Goal: Communication & Community: Ask a question

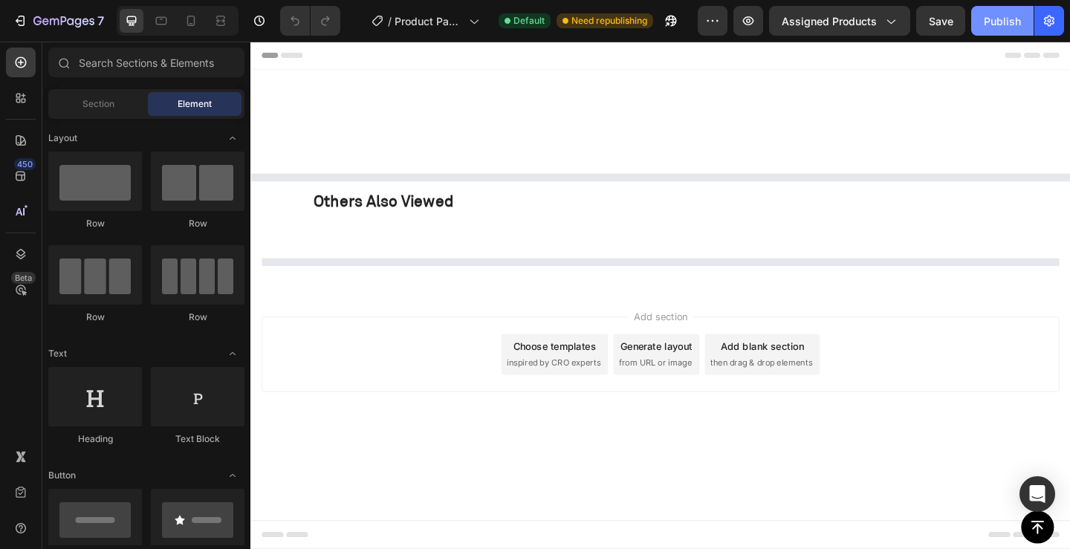
click at [1007, 7] on button "Publish" at bounding box center [1002, 21] width 62 height 30
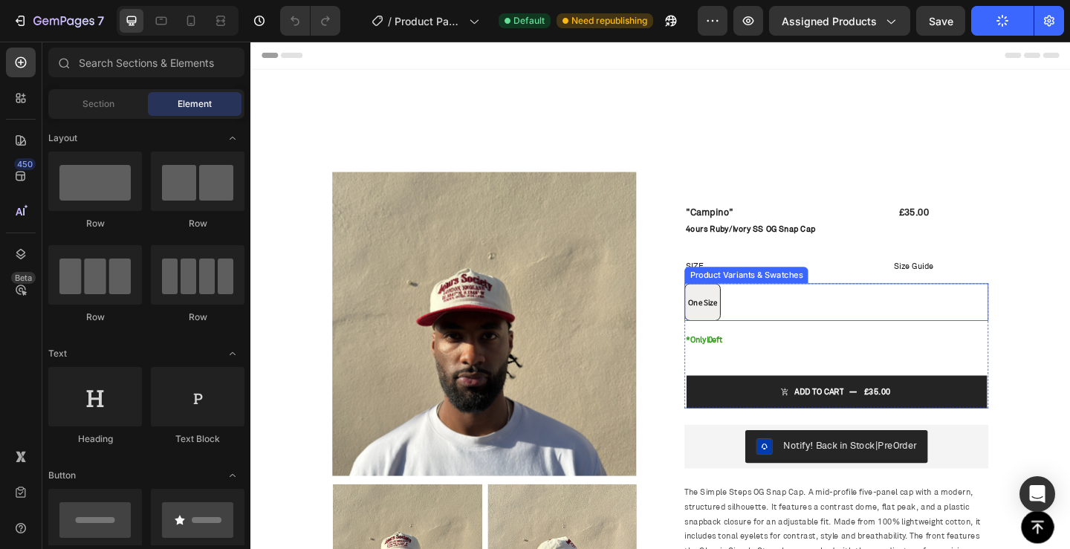
radio input "false"
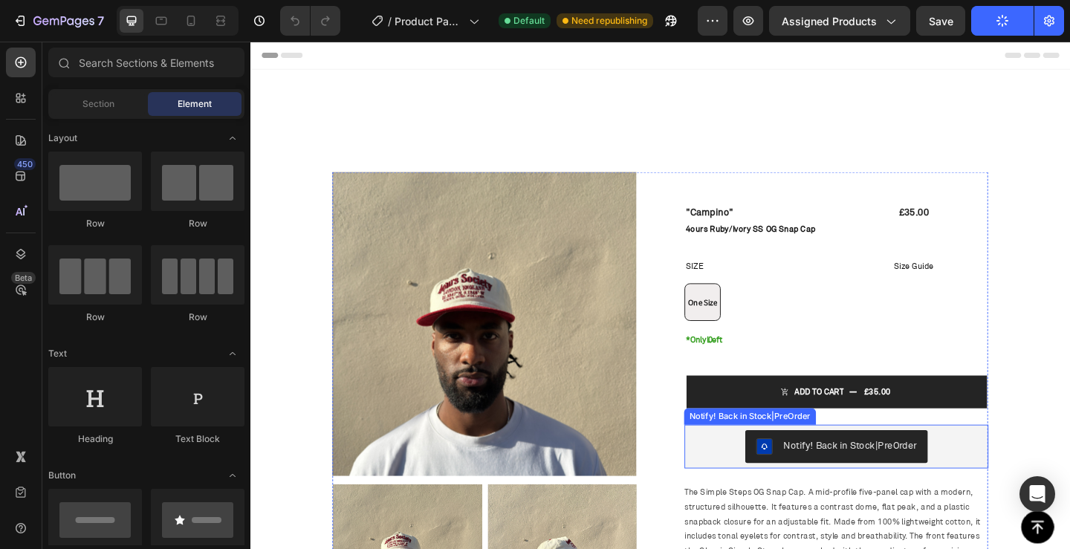
click at [1018, 485] on div "Notify! Back in Stock|PreOrder" at bounding box center [887, 483] width 319 height 36
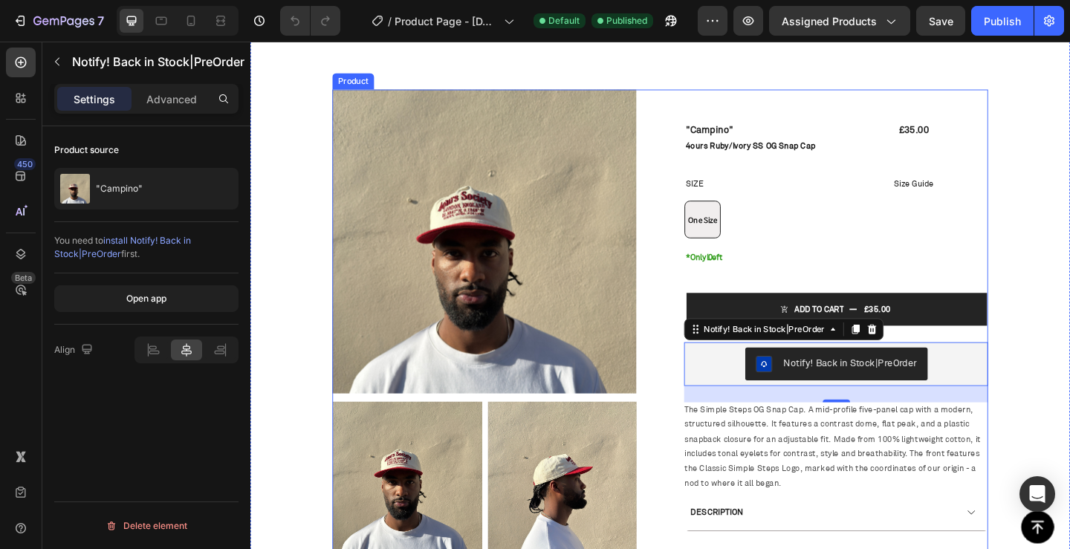
scroll to position [74, 0]
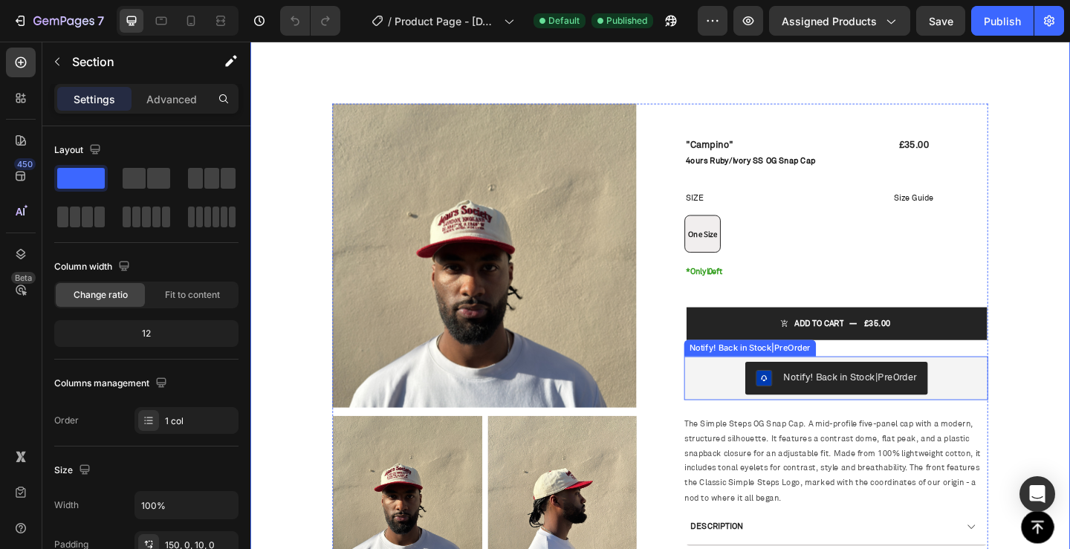
click at [863, 399] on div "Notify! Back in Stock|PreOrder" at bounding box center [902, 407] width 145 height 16
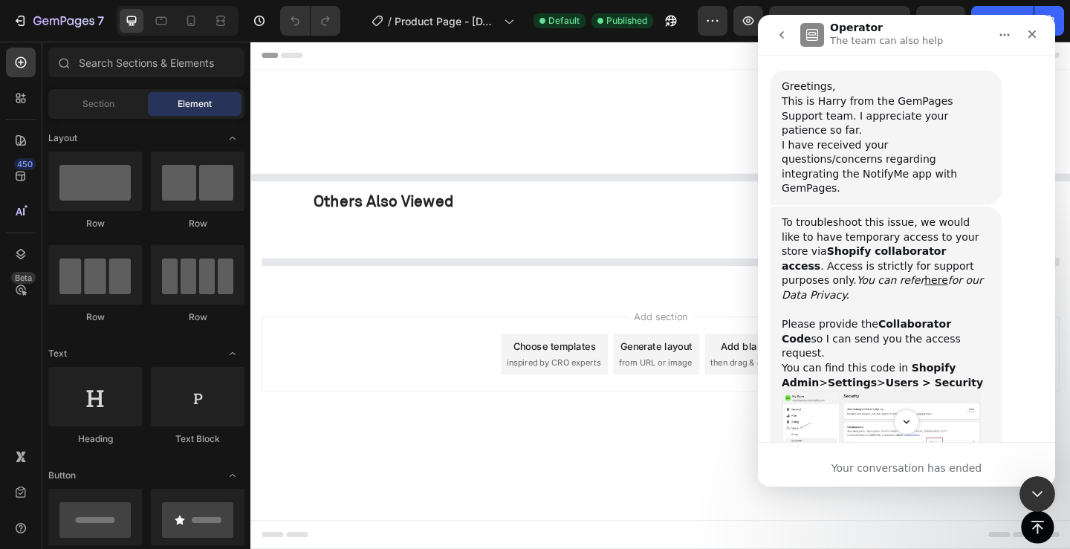
scroll to position [504, 0]
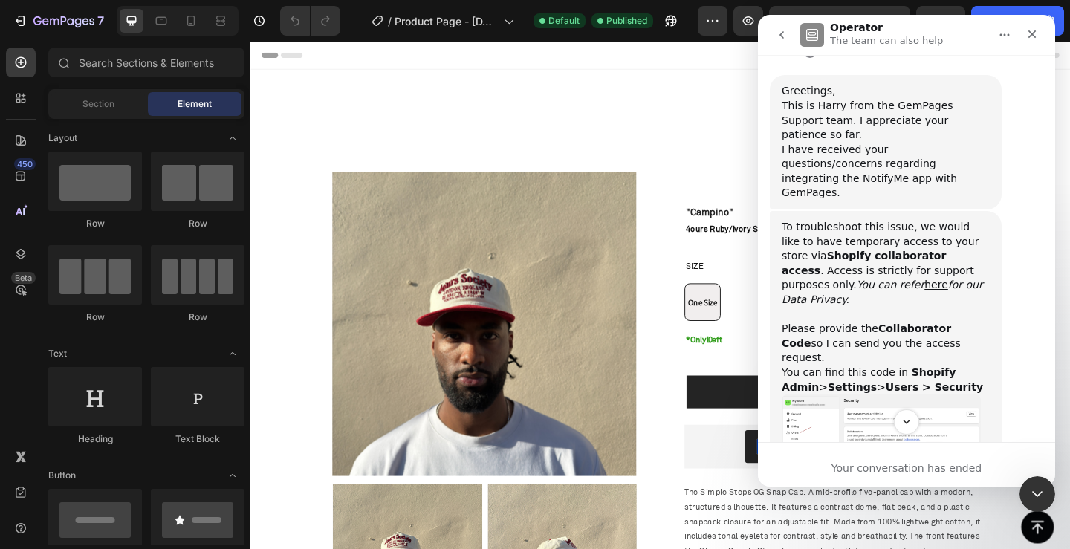
click at [963, 320] on div "To troubleshoot this issue, we would like to have temporary access to your stor…" at bounding box center [886, 357] width 208 height 275
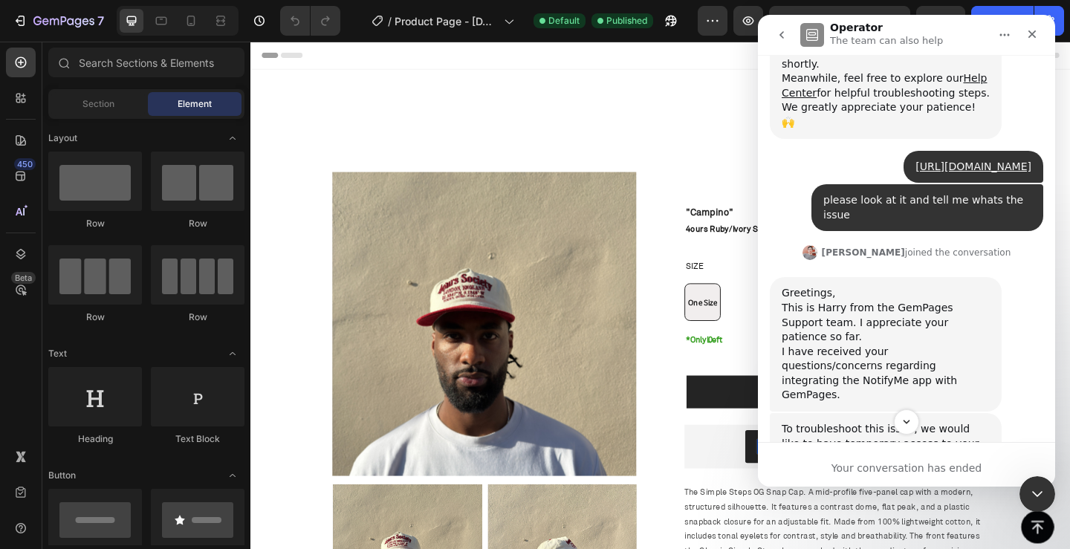
radio input "false"
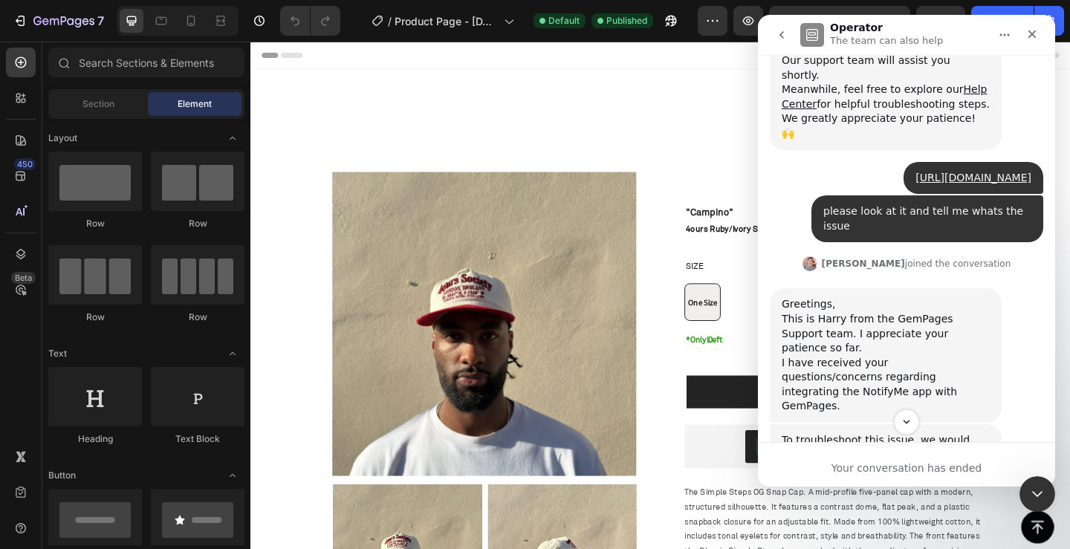
scroll to position [297, 0]
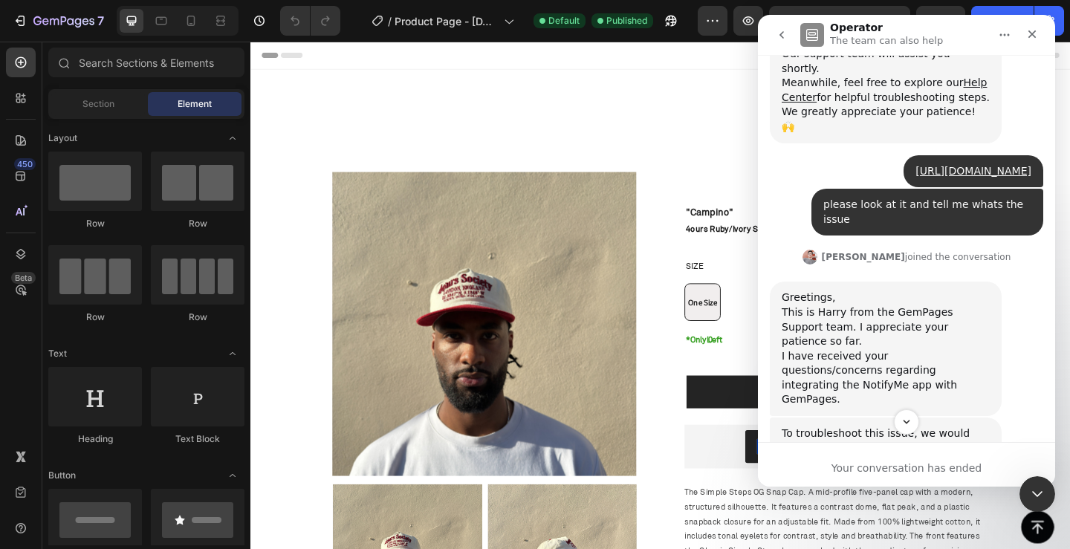
click at [988, 349] on div "I have received your questions/concerns regarding integrating the NotifyMe app …" at bounding box center [886, 378] width 208 height 58
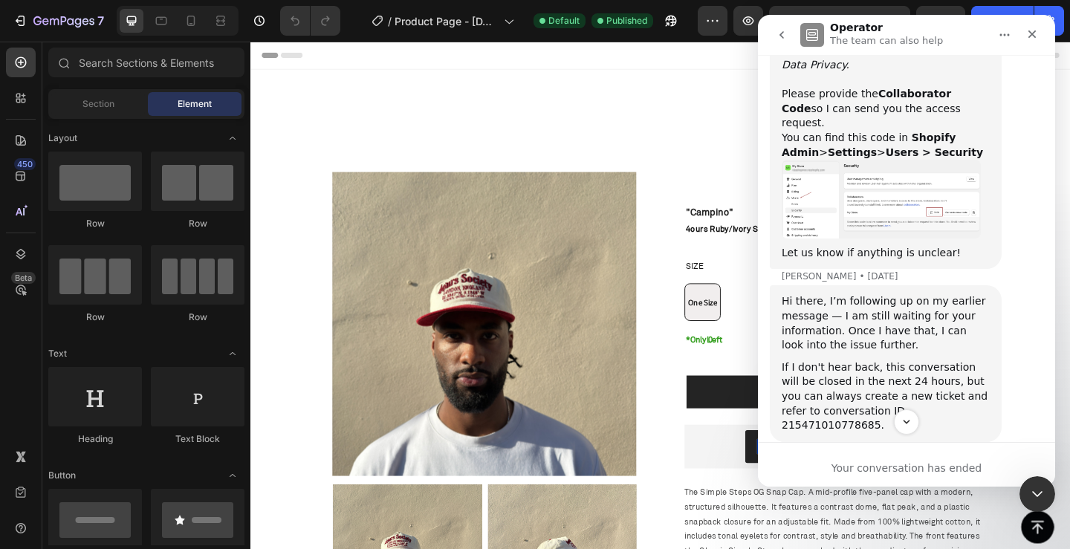
scroll to position [743, 0]
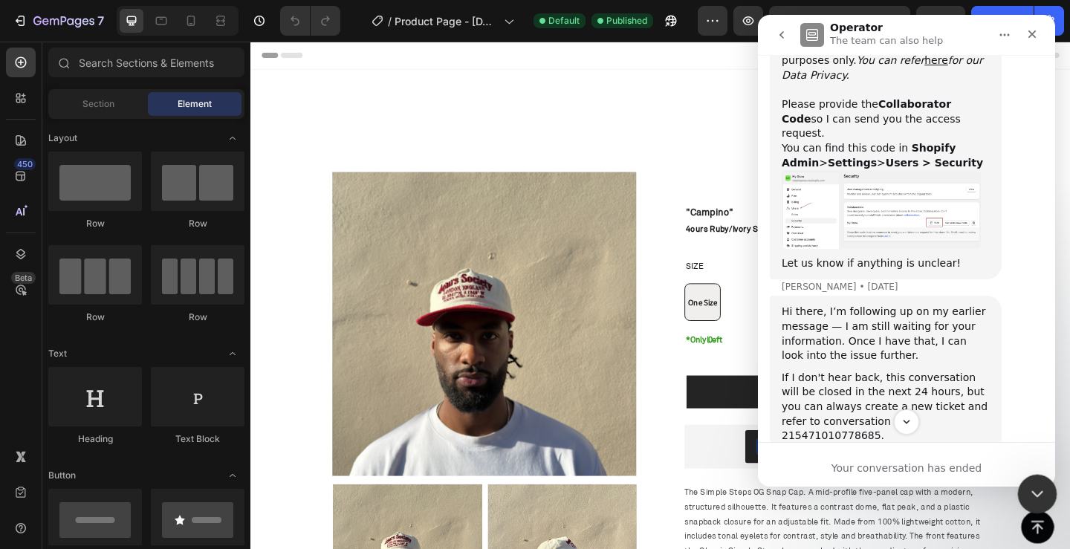
click at [1034, 502] on div "Close Intercom Messenger" at bounding box center [1036, 492] width 36 height 36
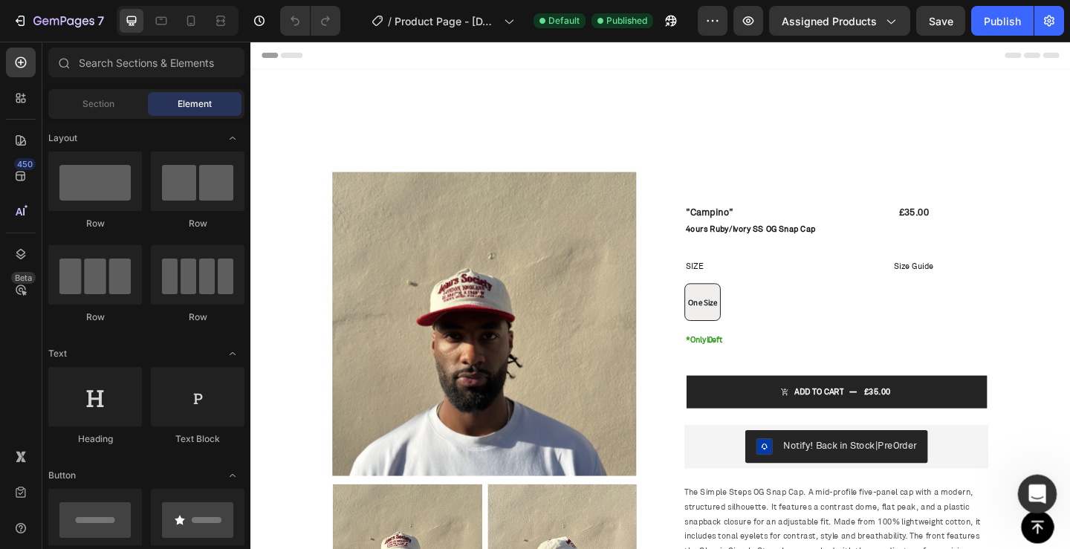
scroll to position [1103, 0]
click at [1027, 490] on icon "Open Intercom Messenger" at bounding box center [1036, 492] width 25 height 25
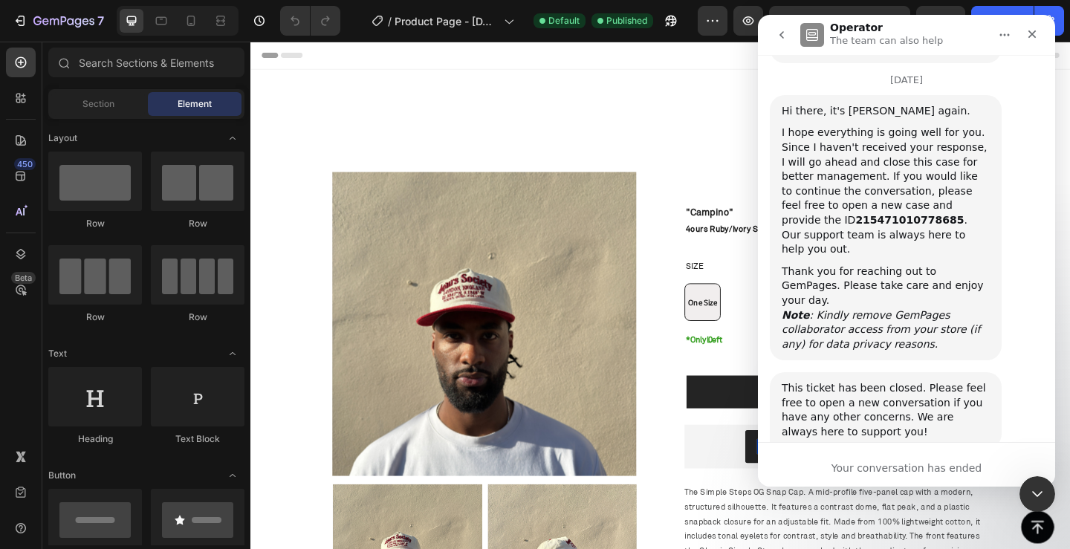
click at [774, 32] on button "go back" at bounding box center [782, 35] width 28 height 28
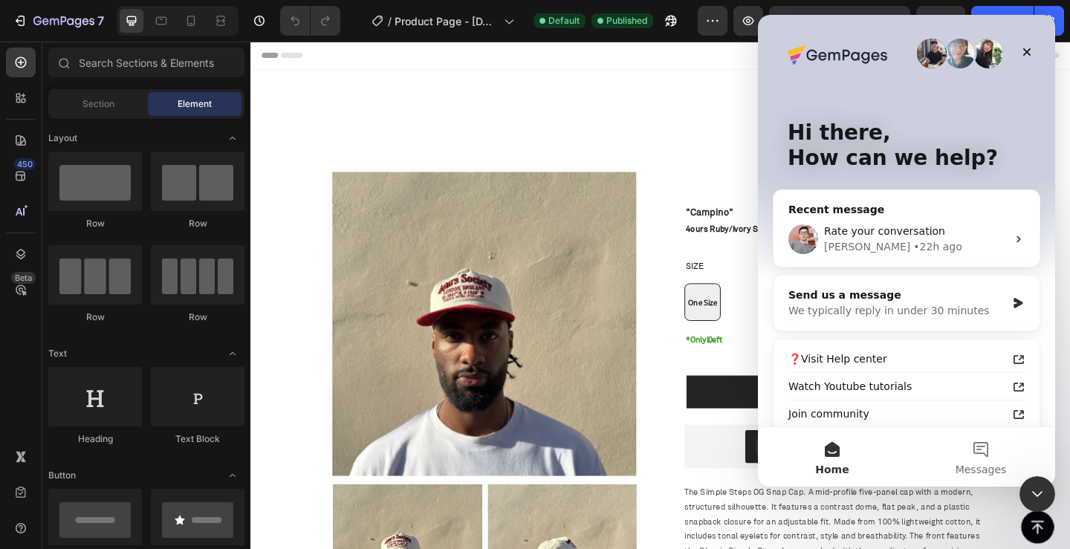
scroll to position [0, 0]
click at [882, 308] on div "We typically reply in under 30 minutes" at bounding box center [898, 311] width 218 height 16
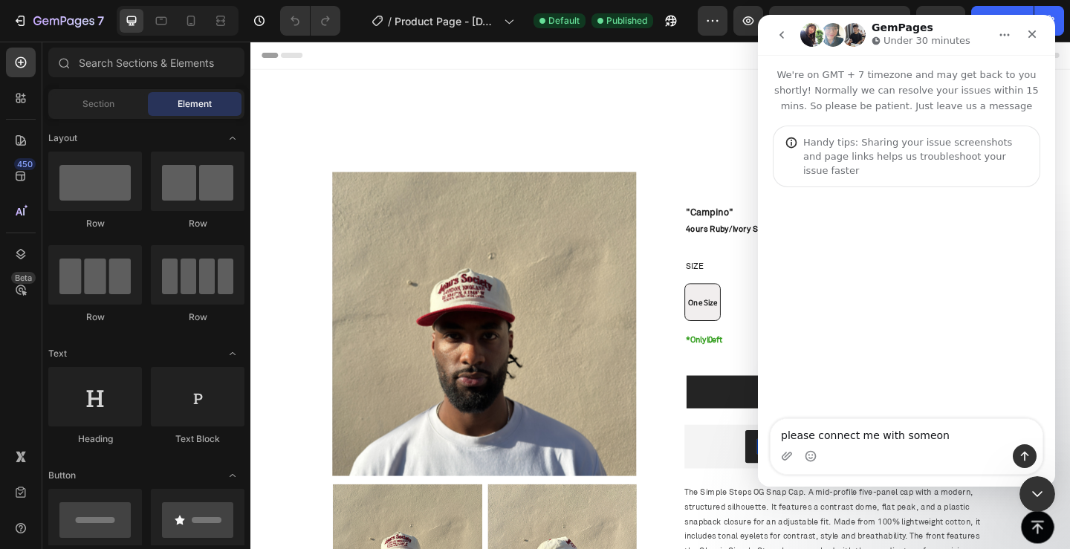
type textarea "please connect me with someone"
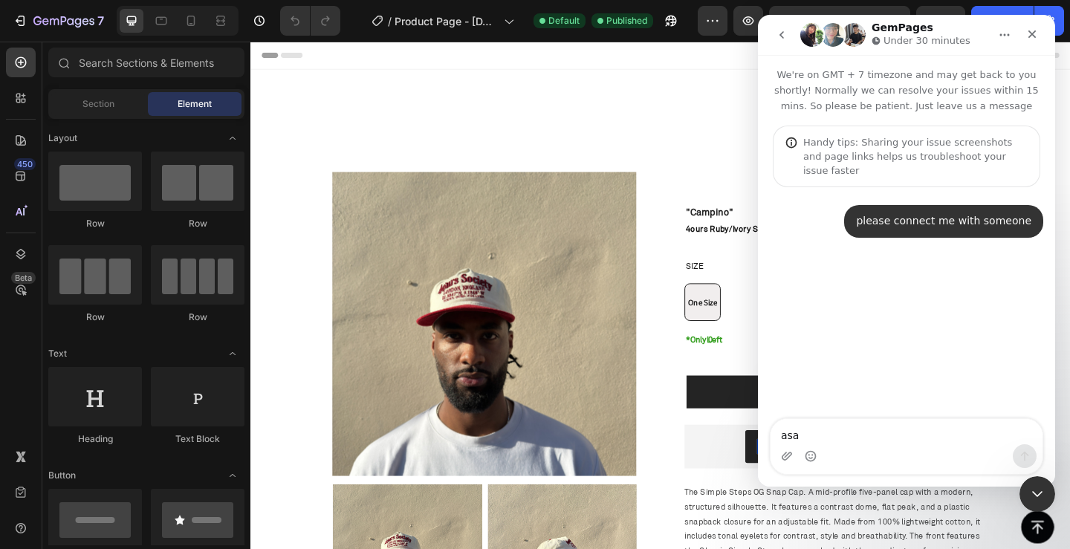
type textarea "asap"
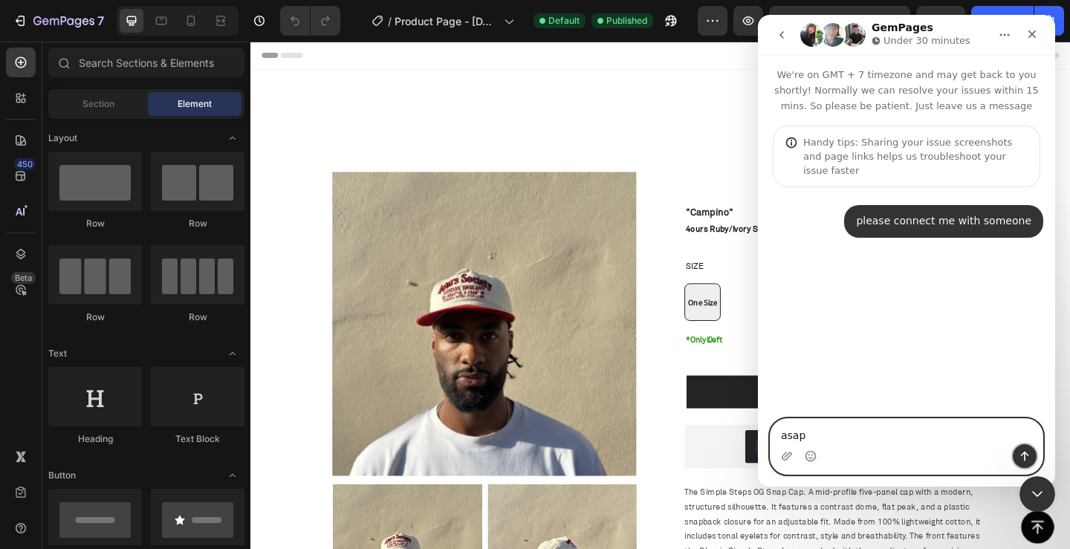
click at [1034, 453] on button "Send a message…" at bounding box center [1025, 456] width 24 height 24
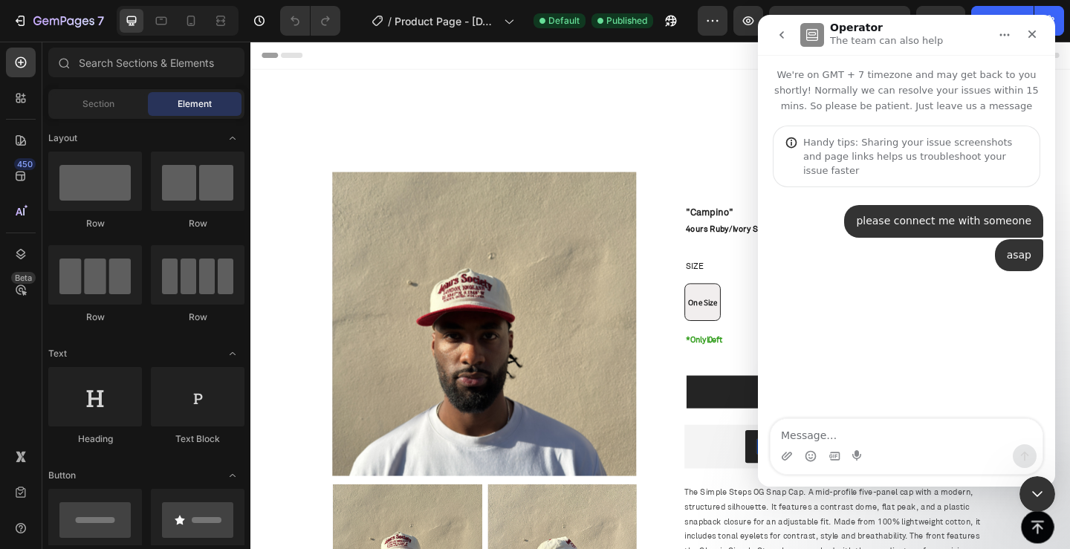
click at [948, 362] on div "please connect me with someone • Just now asap • Just now" at bounding box center [906, 303] width 297 height 233
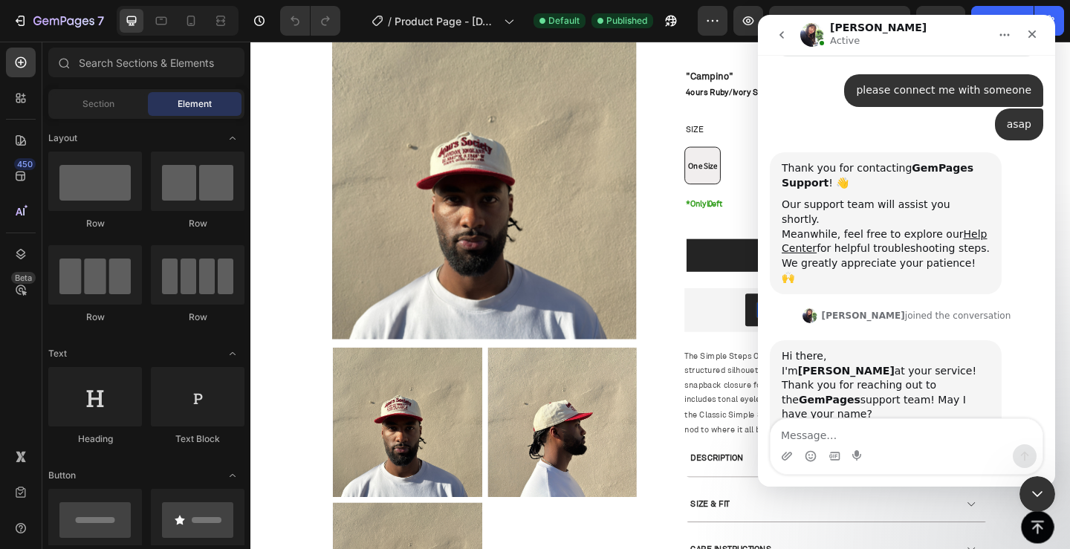
scroll to position [188, 0]
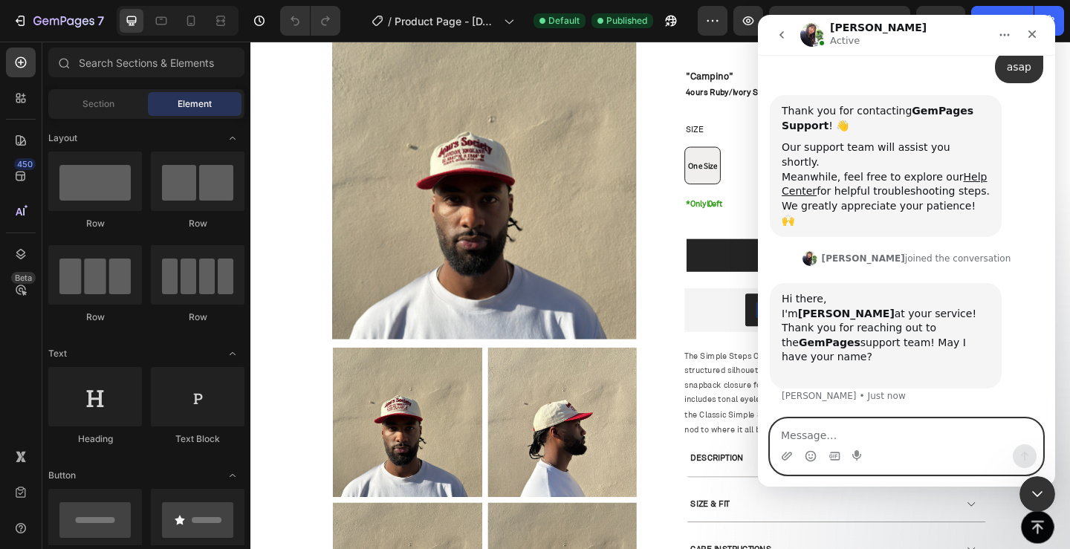
click at [839, 428] on textarea "Message…" at bounding box center [907, 431] width 272 height 25
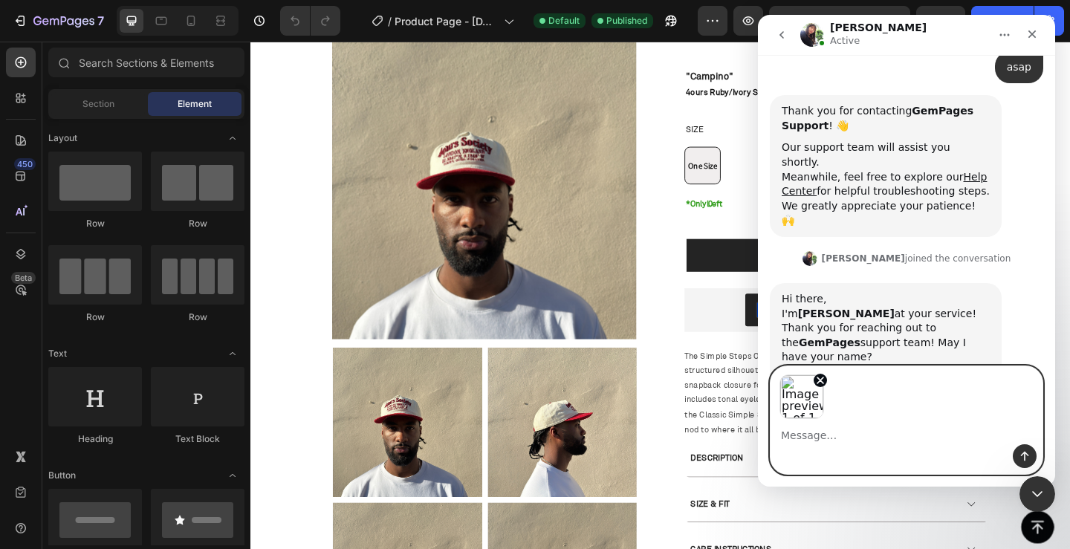
scroll to position [241, 0]
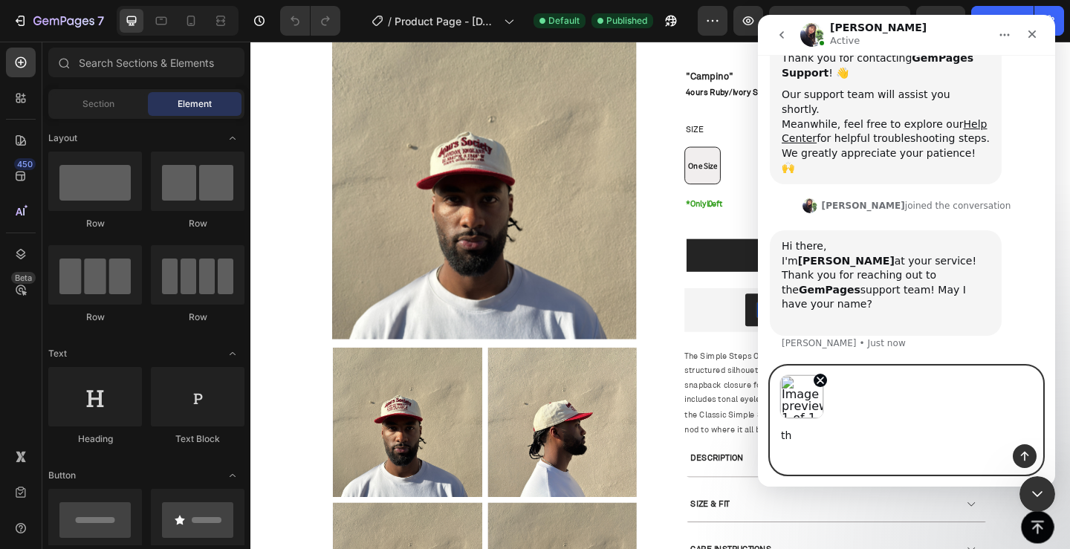
type textarea "t"
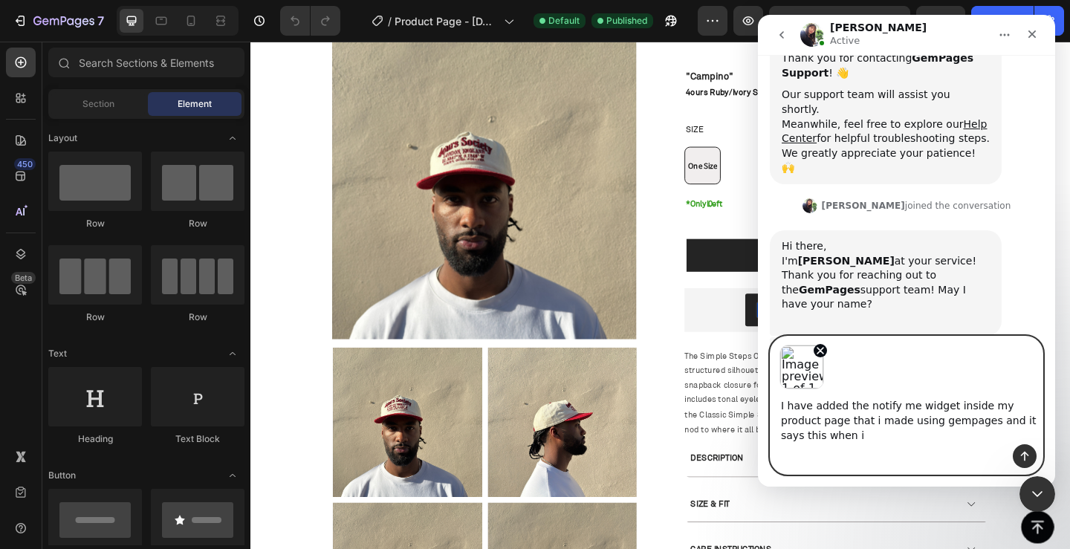
scroll to position [247, 0]
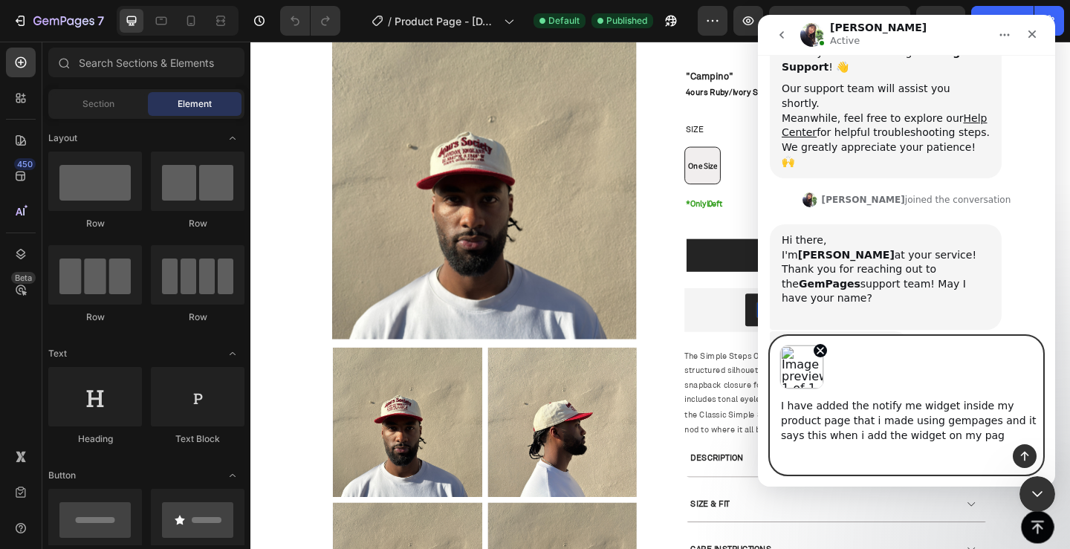
type textarea "I have added the notify me widget inside my product page that i made using gemp…"
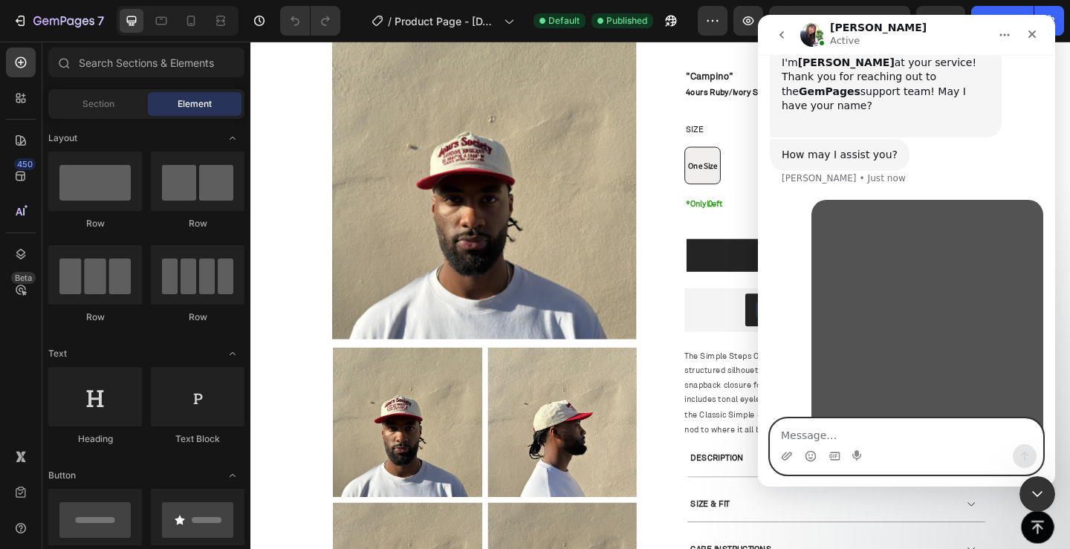
scroll to position [459, 0]
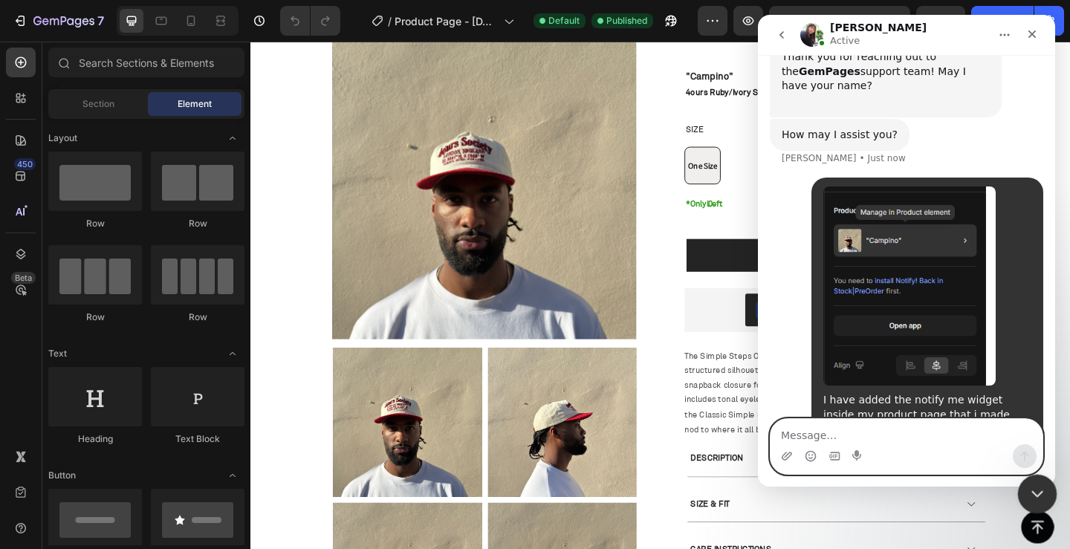
click at [1047, 488] on div "Close Intercom Messenger" at bounding box center [1036, 492] width 36 height 36
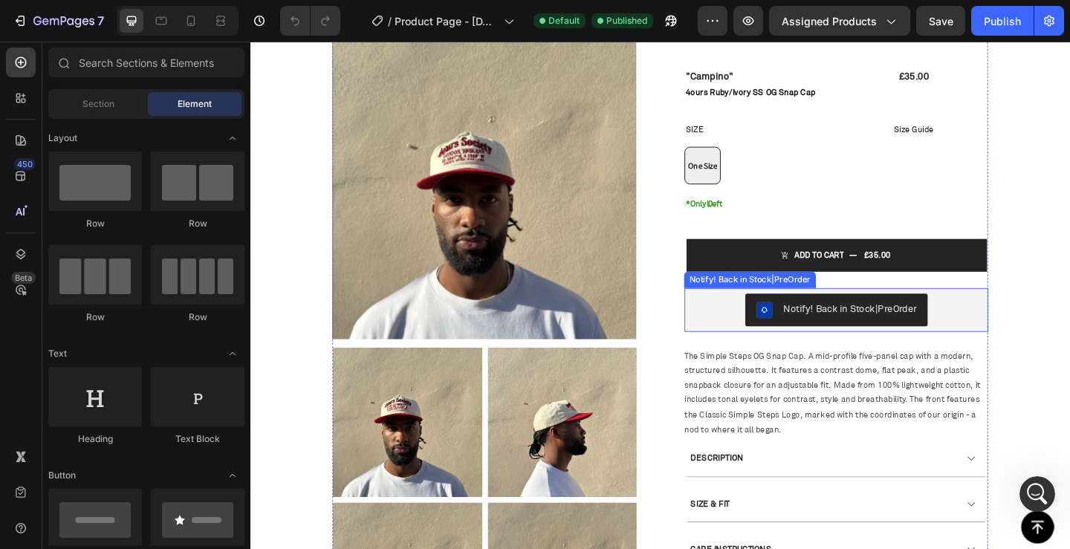
click at [908, 325] on div "Notify! Back in Stock|PreOrder" at bounding box center [902, 333] width 145 height 16
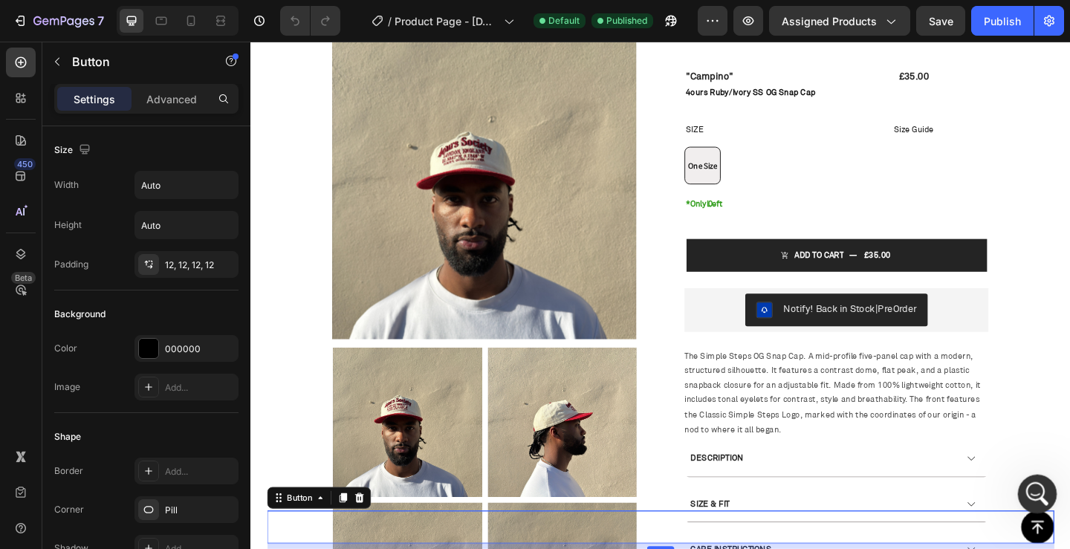
click at [1044, 490] on icon "Open Intercom Messenger" at bounding box center [1036, 492] width 25 height 25
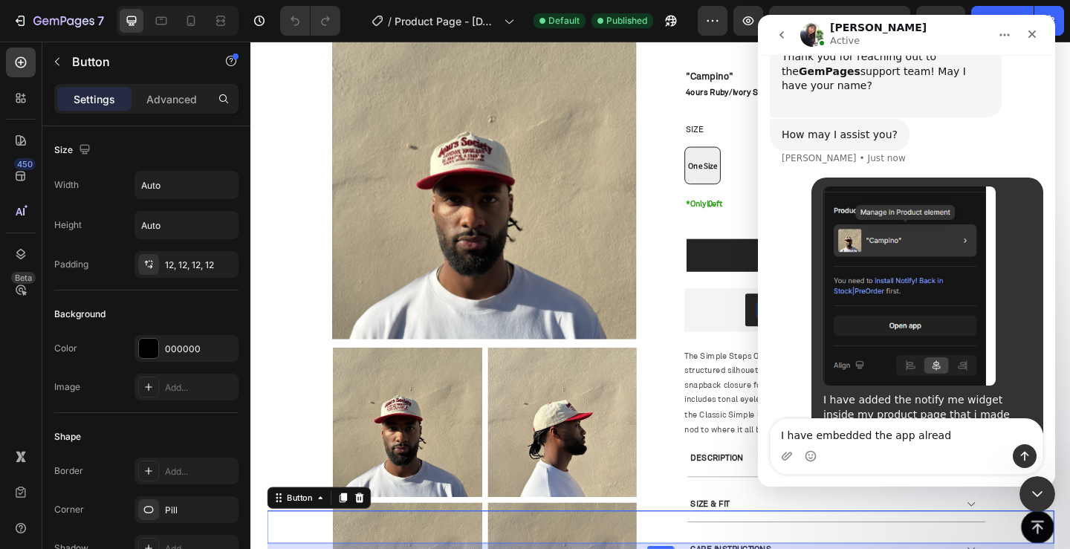
type textarea "I have embedded the app already"
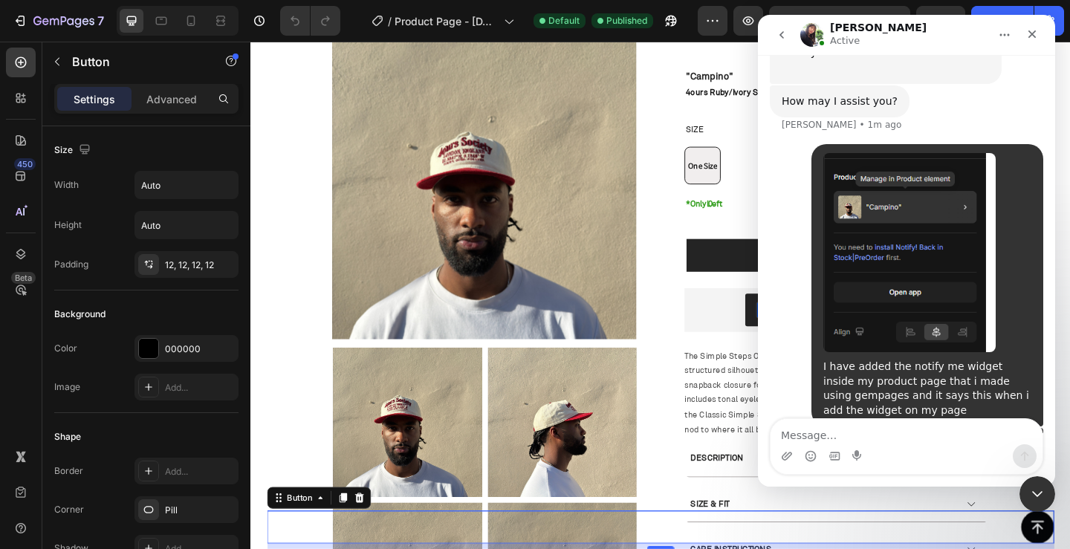
click at [787, 364] on div "I have added the notify me widget inside my product page that i made using gemp…" at bounding box center [907, 286] width 274 height 284
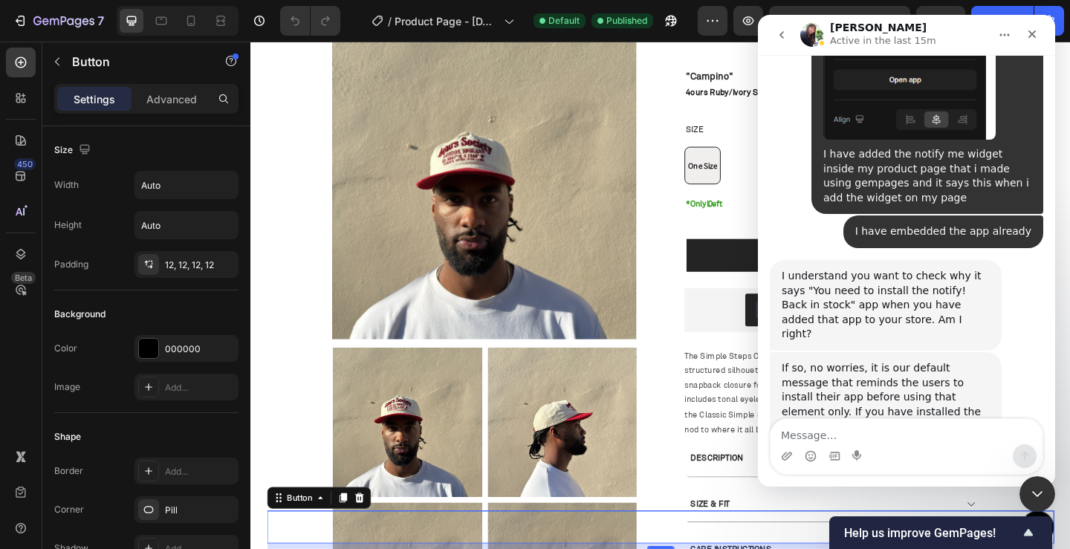
scroll to position [688, 0]
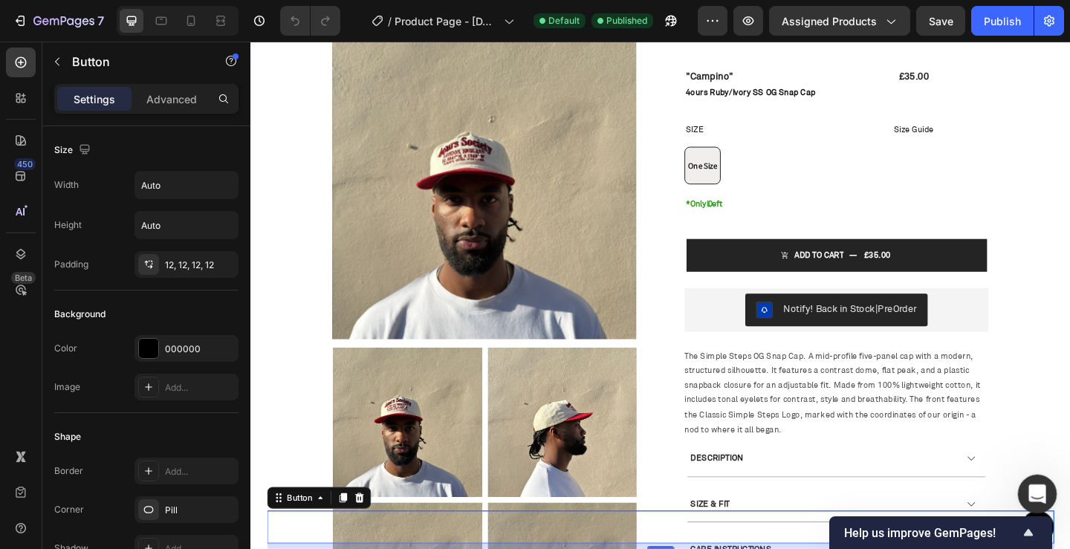
click at [1040, 488] on icon "Open Intercom Messenger" at bounding box center [1036, 492] width 25 height 25
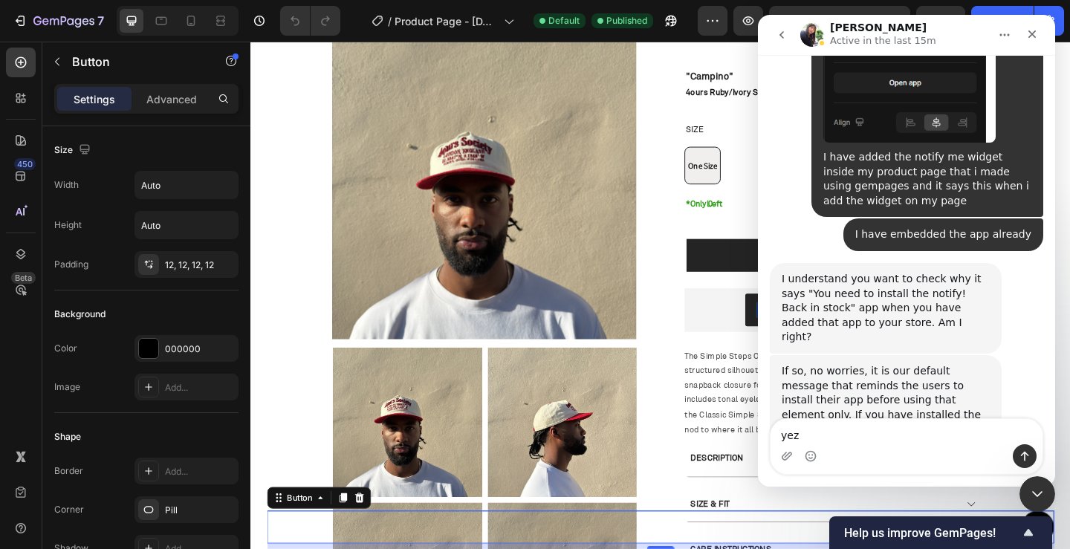
type textarea "yezx"
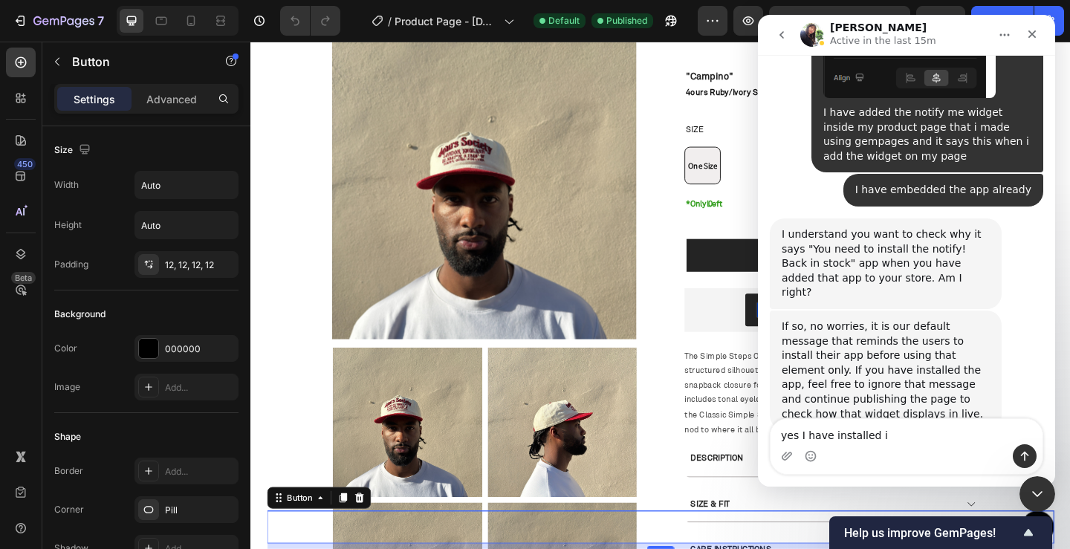
type textarea "yes I have installed it"
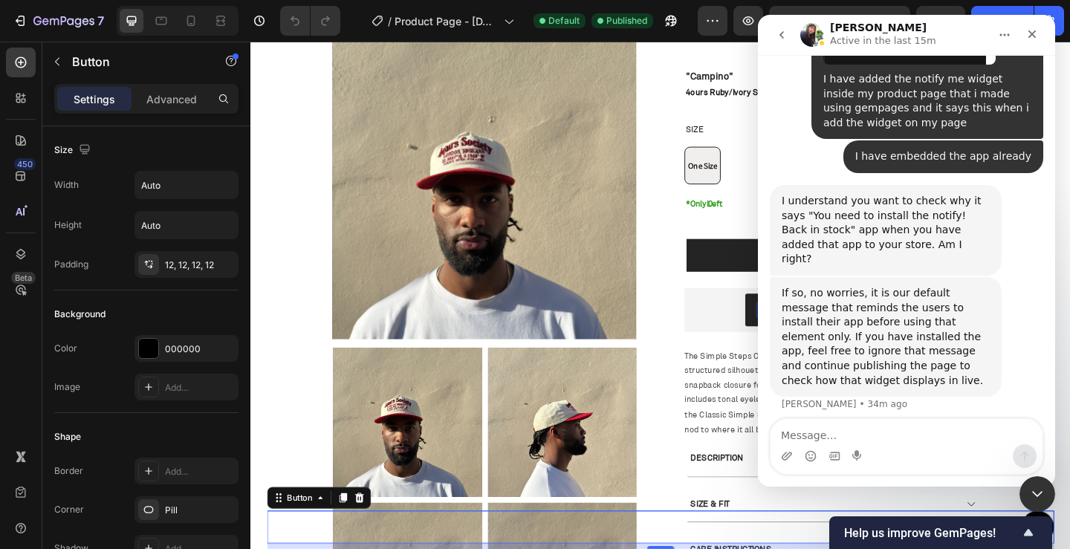
click at [875, 424] on div "yezx • Just now" at bounding box center [907, 441] width 274 height 34
click at [1046, 479] on div "Close Intercom Messenger" at bounding box center [1036, 492] width 36 height 36
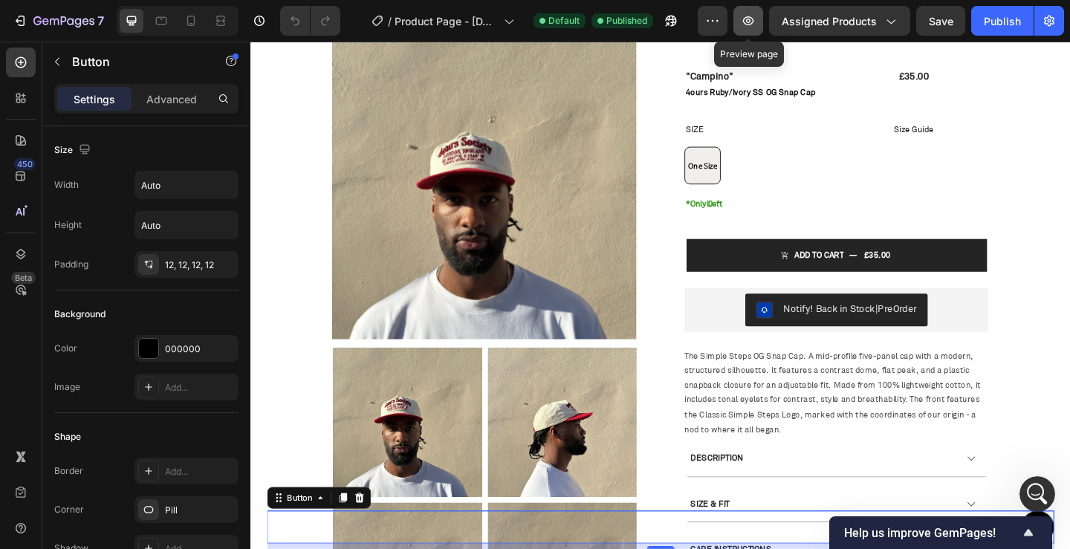
click at [746, 26] on icon "button" at bounding box center [748, 20] width 15 height 15
click at [1038, 489] on icon "Open Intercom Messenger" at bounding box center [1036, 492] width 25 height 25
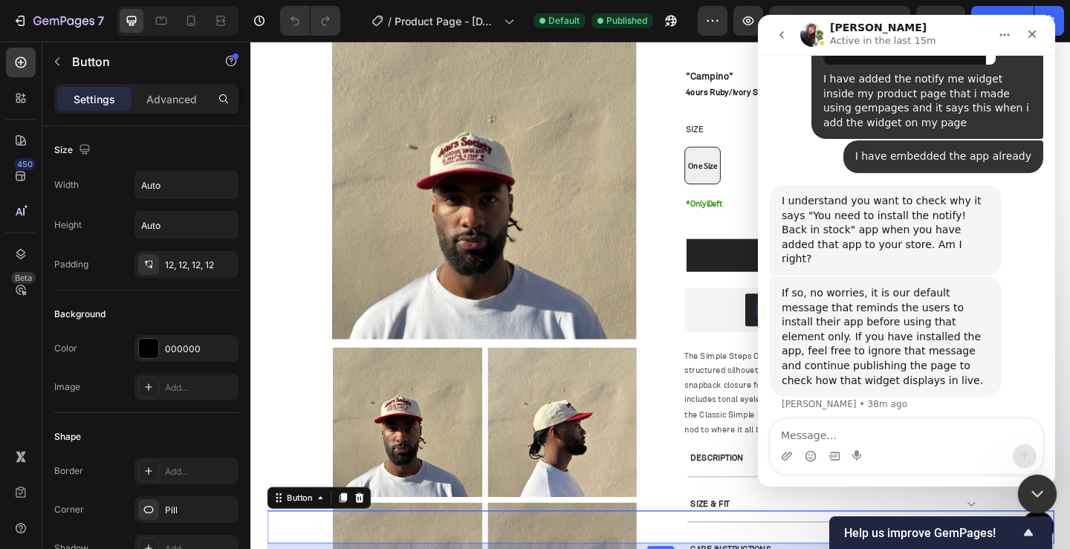
click at [1038, 489] on icon "Close Intercom Messenger" at bounding box center [1035, 492] width 18 height 18
